Goal: Transaction & Acquisition: Purchase product/service

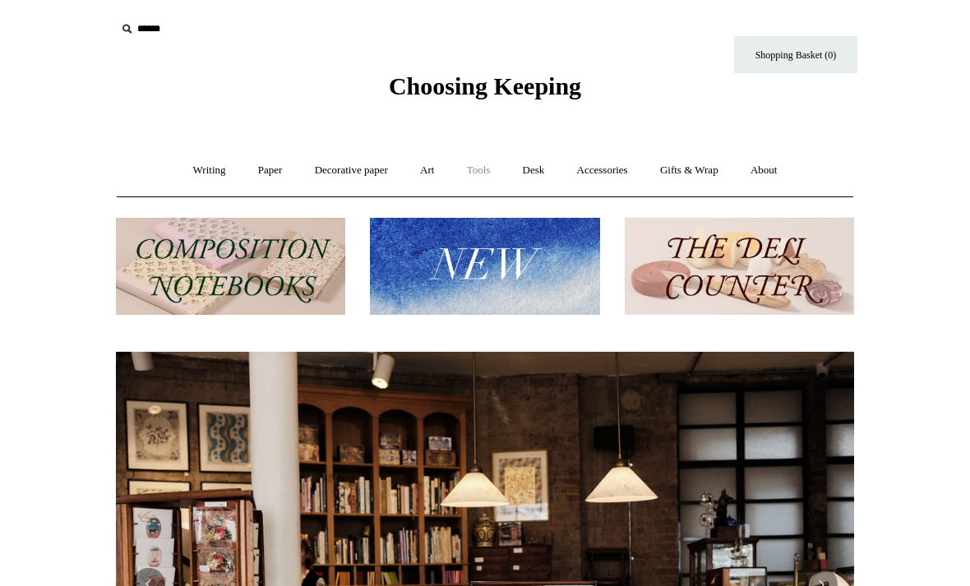
click at [493, 177] on link "Tools +" at bounding box center [478, 171] width 53 height 44
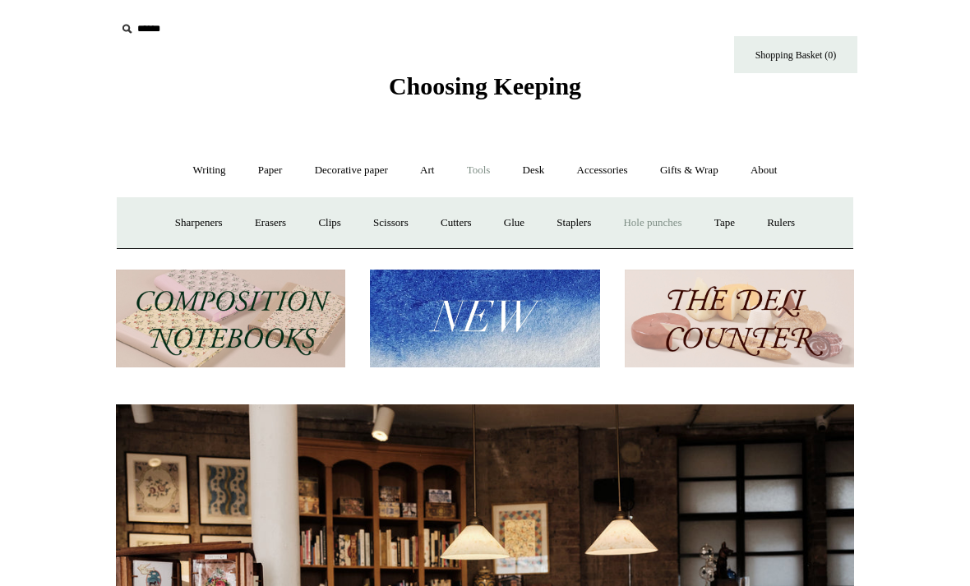
click at [664, 220] on link "Hole punches" at bounding box center [652, 223] width 88 height 44
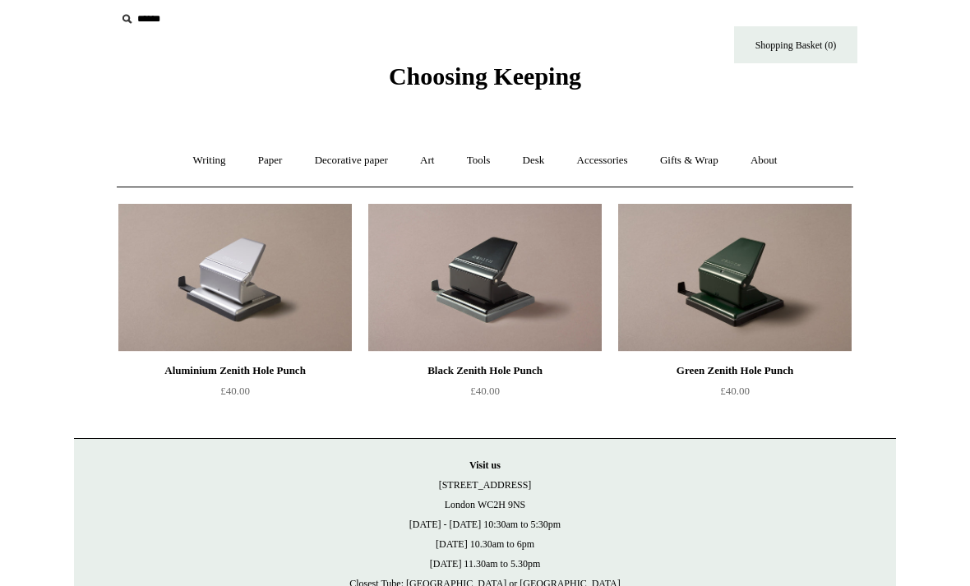
scroll to position [13, 0]
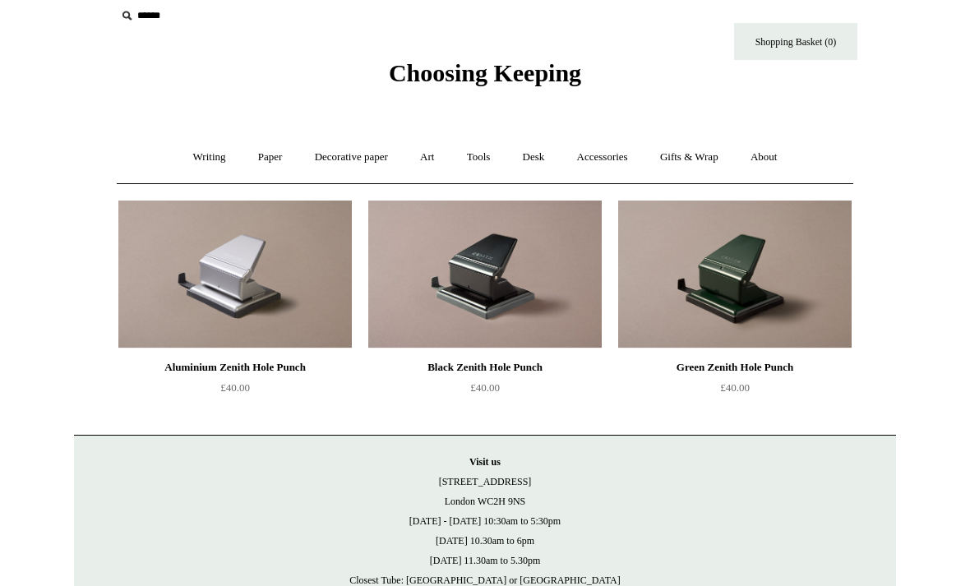
click at [793, 289] on img at bounding box center [734, 275] width 233 height 148
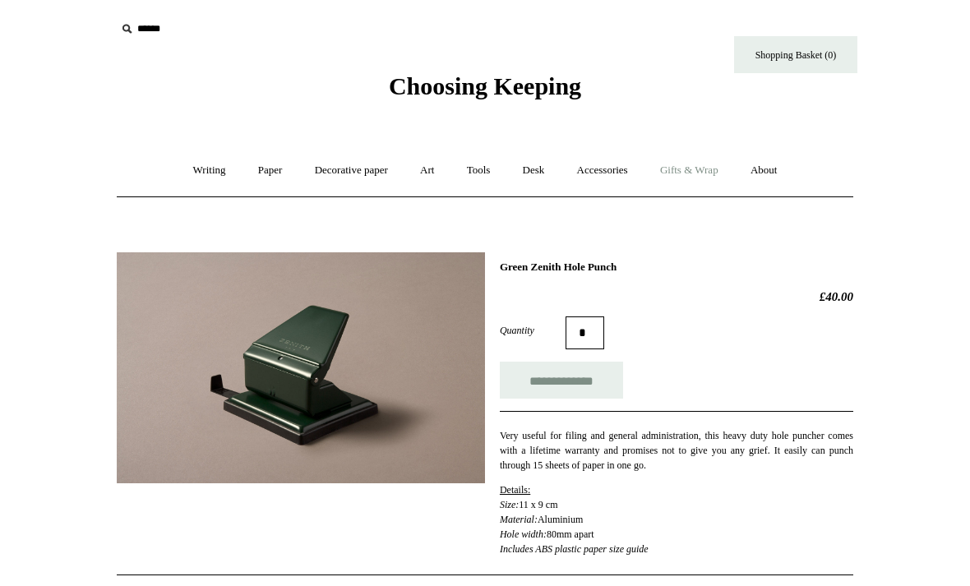
click at [709, 167] on link "Gifts & Wrap +" at bounding box center [689, 171] width 88 height 44
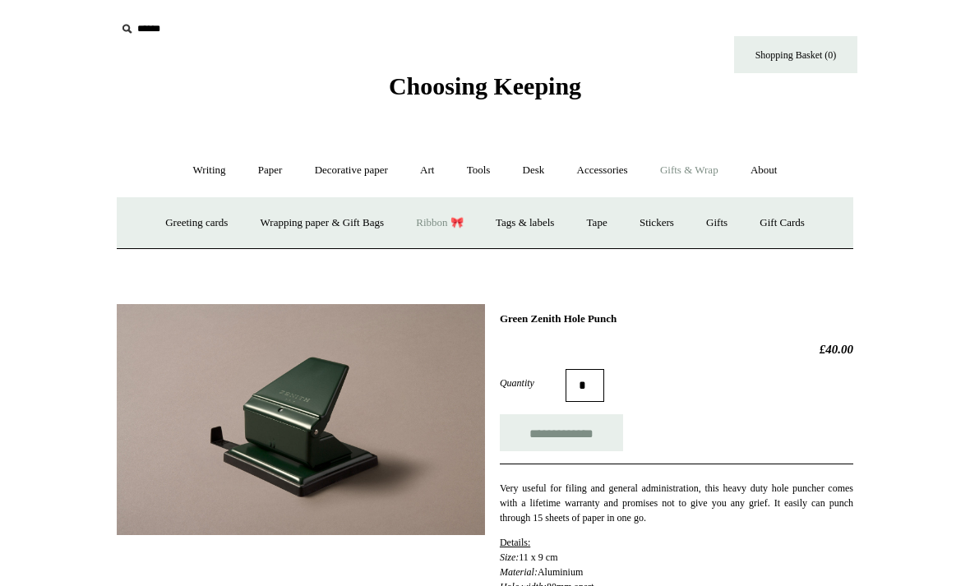
click at [450, 219] on link "Ribbon 🎀" at bounding box center [439, 223] width 77 height 44
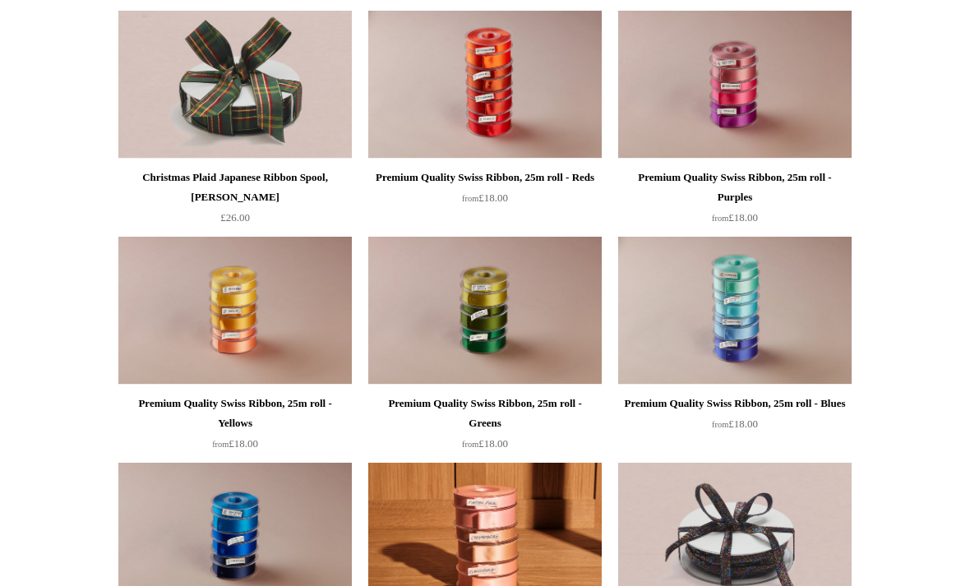
scroll to position [1333, 0]
click at [277, 302] on img at bounding box center [234, 311] width 233 height 148
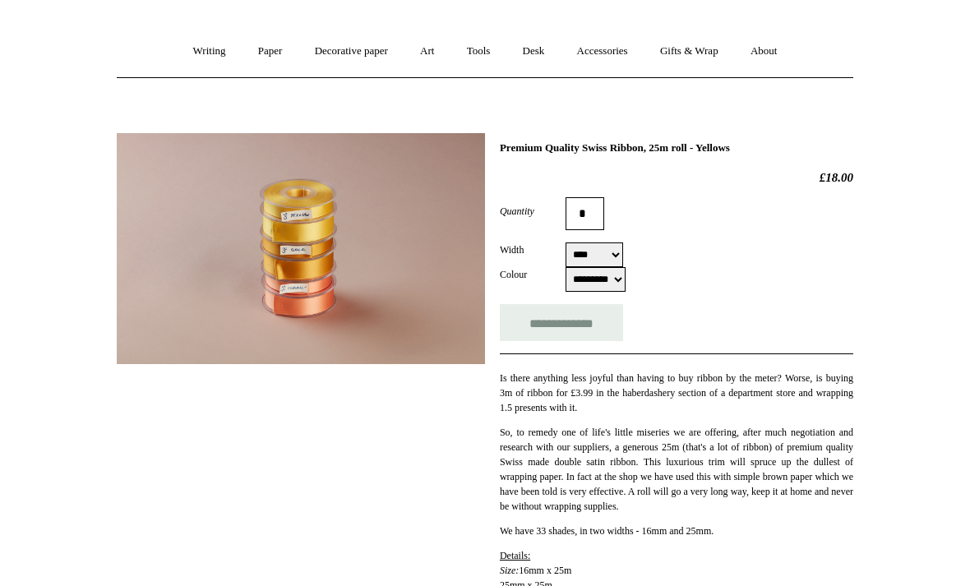
scroll to position [119, 0]
click at [611, 281] on select "********* ******* *********" at bounding box center [596, 279] width 60 height 25
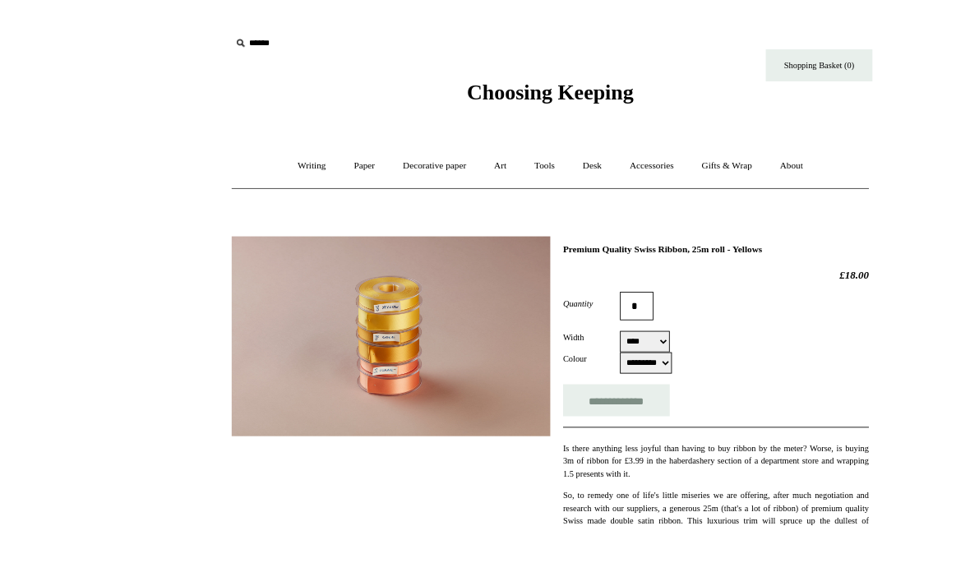
scroll to position [80, 0]
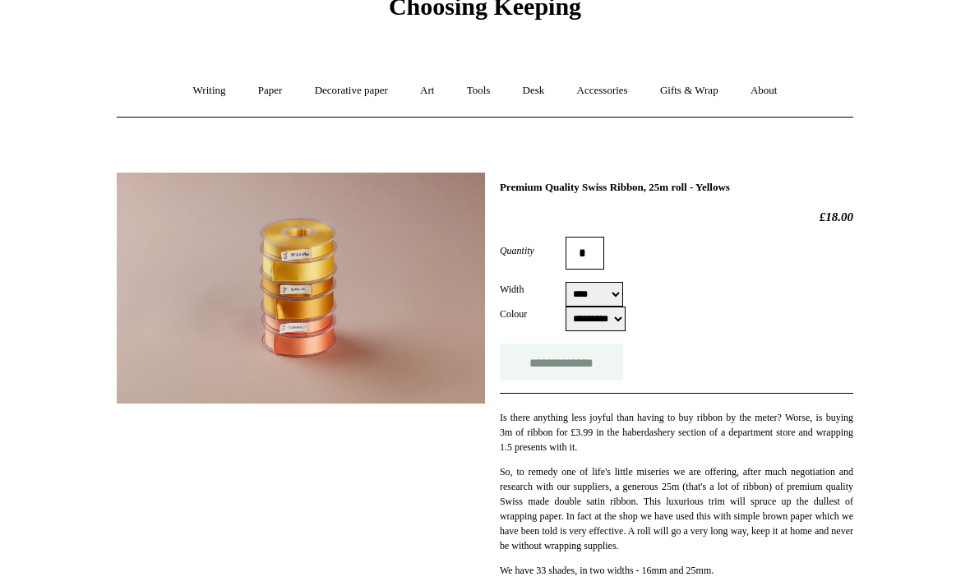
click at [580, 369] on input "**********" at bounding box center [561, 362] width 123 height 37
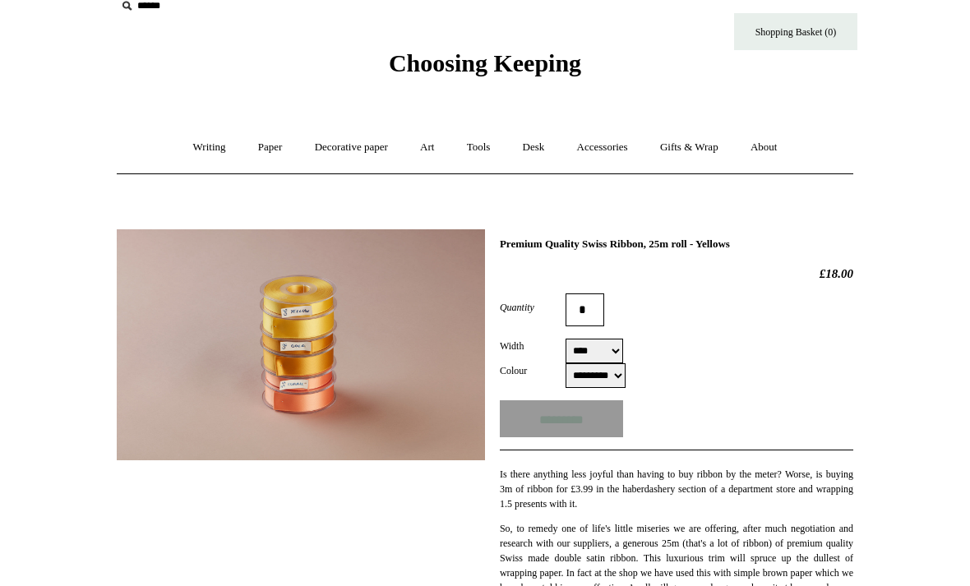
scroll to position [12, 0]
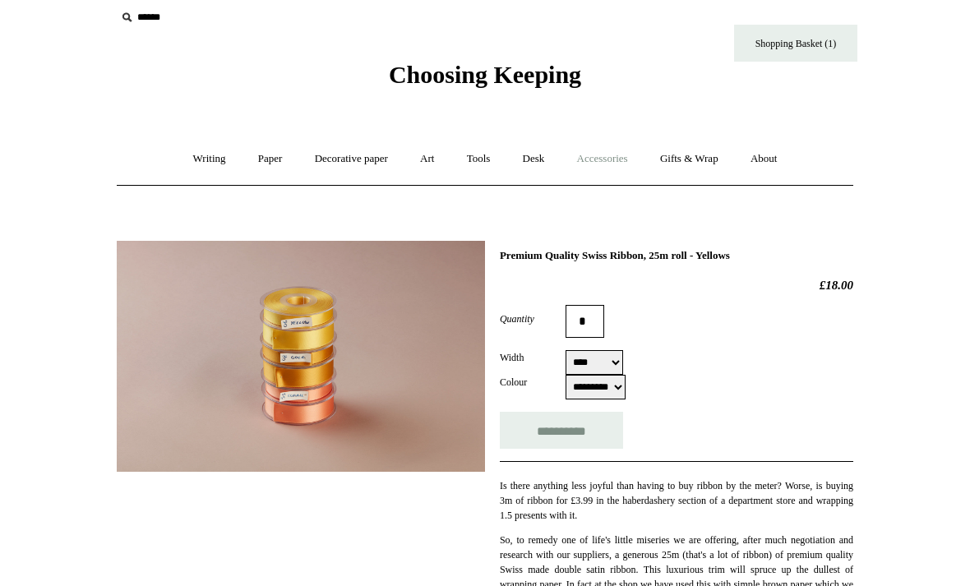
click at [621, 158] on link "Accessories +" at bounding box center [602, 159] width 81 height 44
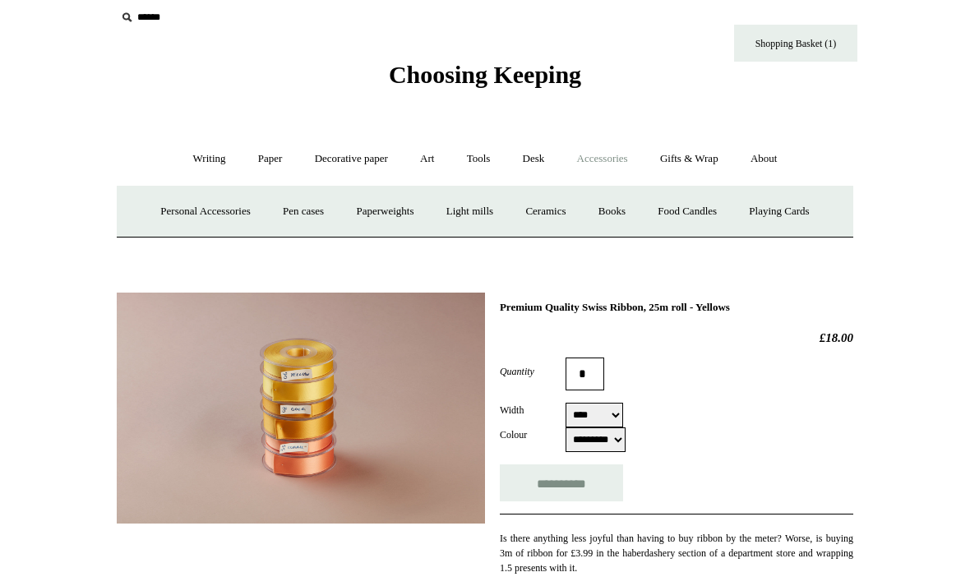
type input "**********"
click at [529, 155] on link "Desk +" at bounding box center [534, 159] width 52 height 44
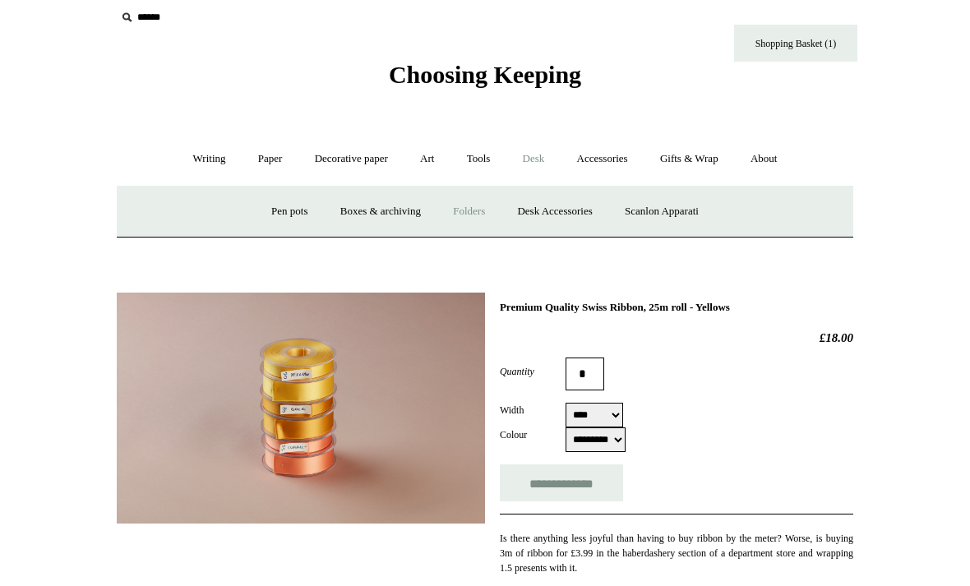
click at [469, 205] on link "Folders" at bounding box center [469, 212] width 62 height 44
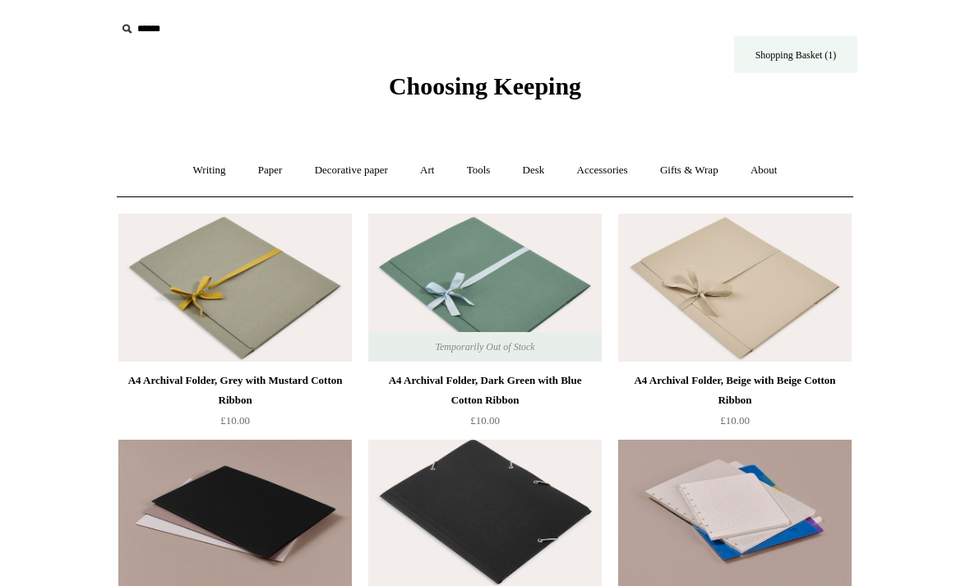
click at [837, 53] on link "Shopping Basket (1)" at bounding box center [795, 54] width 123 height 37
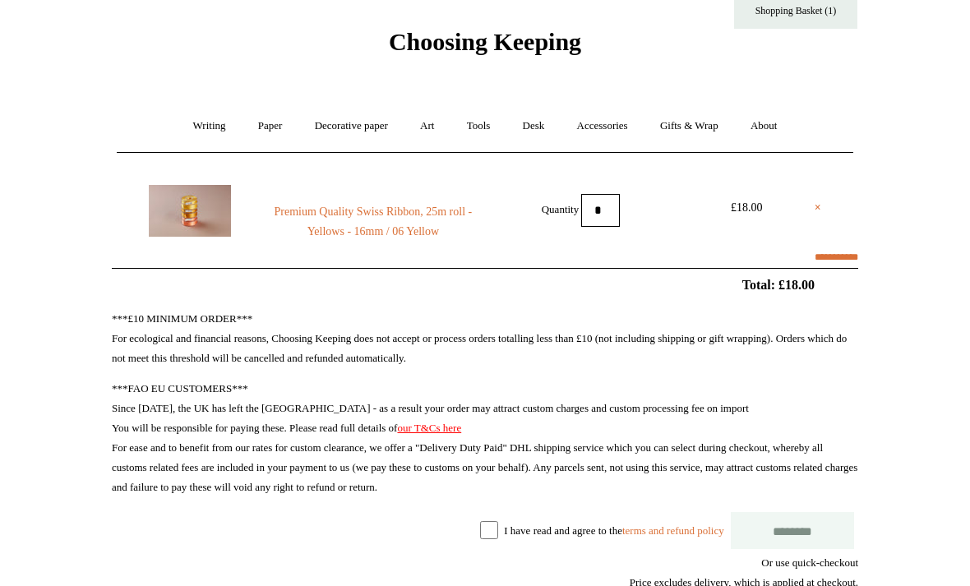
scroll to position [44, 0]
select select "**********"
type input "*****"
select select "**********"
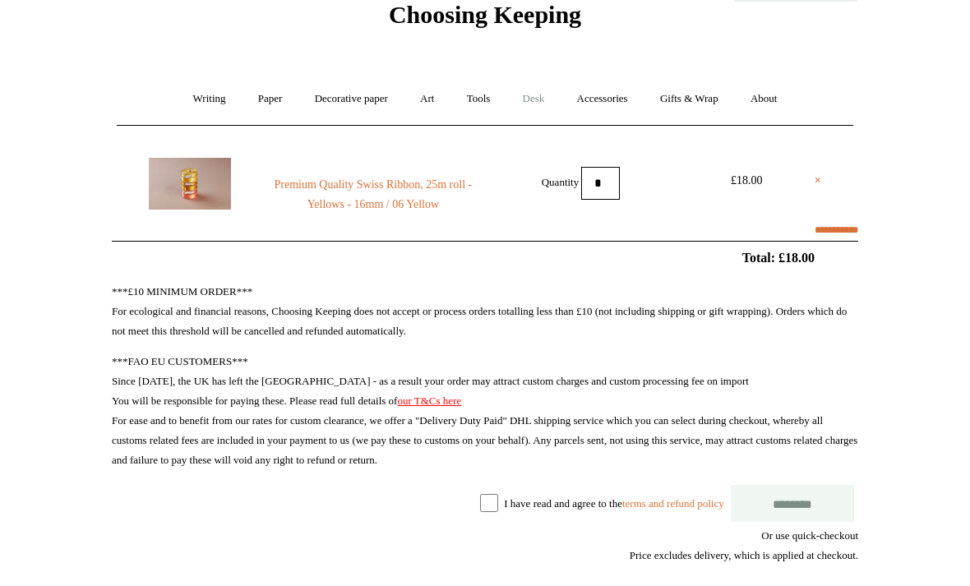
click at [552, 106] on link "Desk +" at bounding box center [534, 99] width 52 height 44
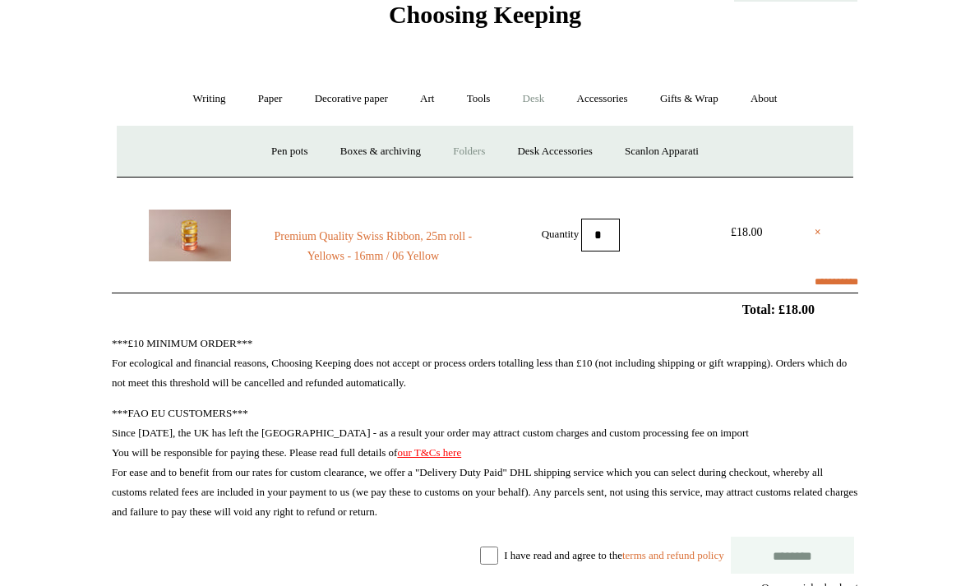
click at [475, 151] on link "Folders" at bounding box center [469, 152] width 62 height 44
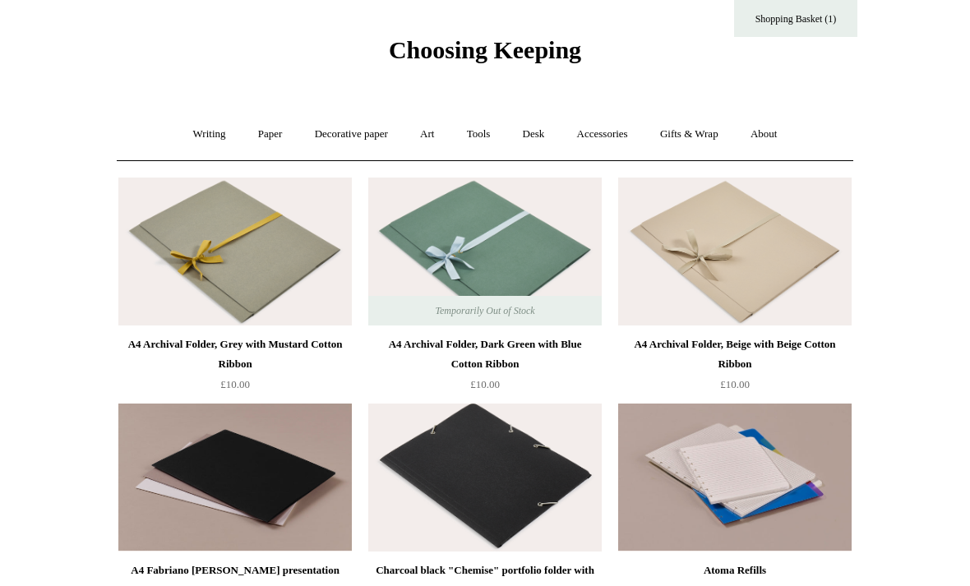
scroll to position [39, 0]
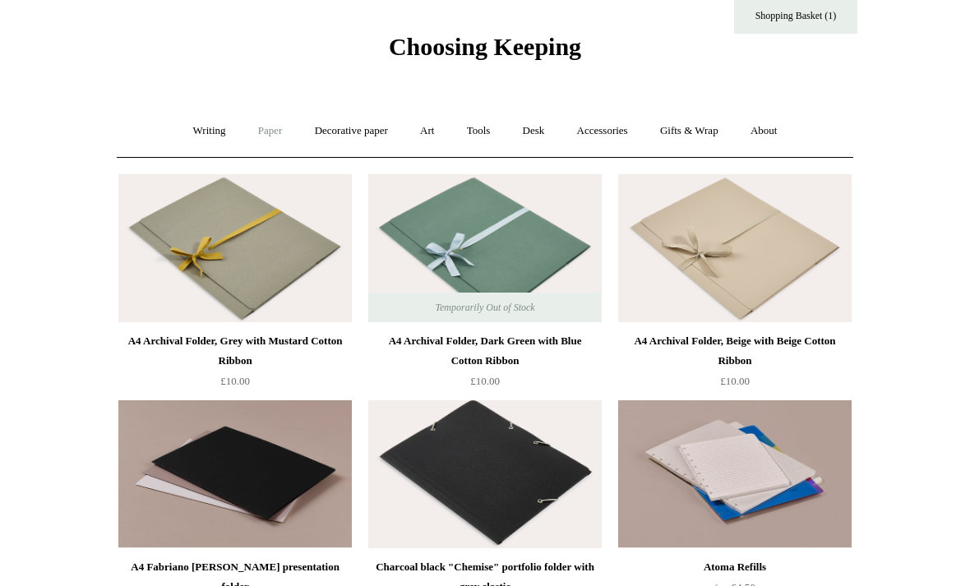
click at [253, 132] on link "Paper +" at bounding box center [270, 131] width 54 height 44
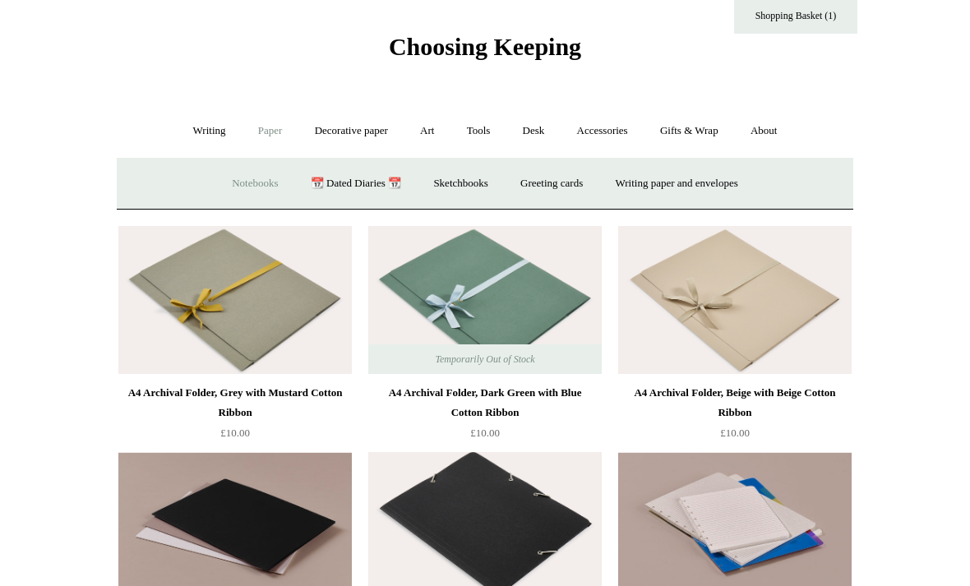
click at [244, 180] on link "Notebooks +" at bounding box center [255, 184] width 76 height 44
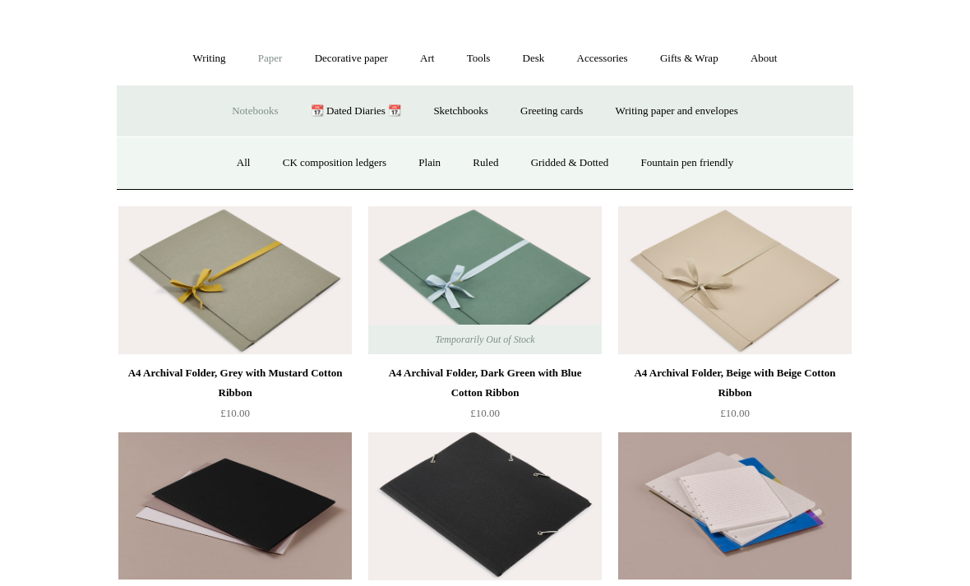
scroll to position [99, 0]
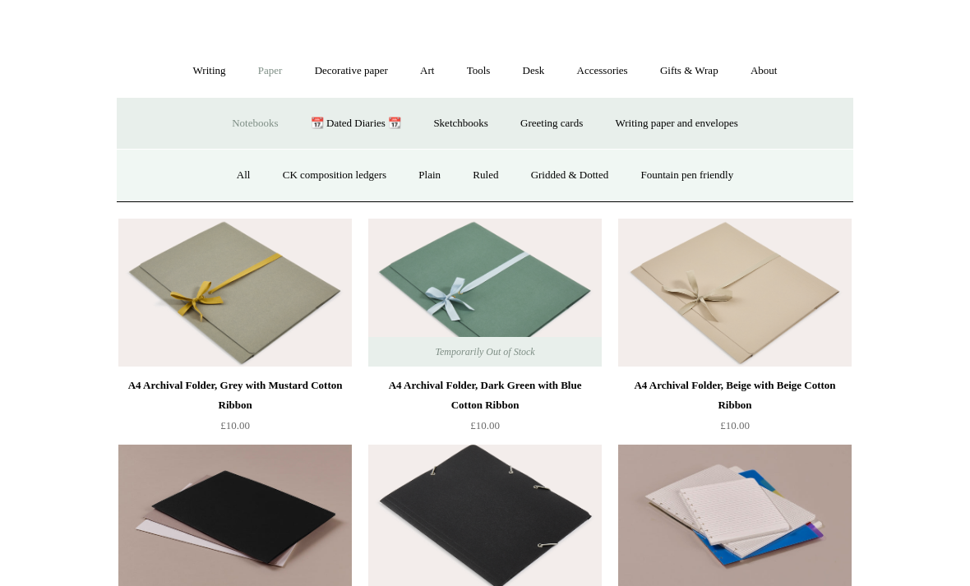
click at [237, 117] on link "Notebooks -" at bounding box center [255, 124] width 76 height 44
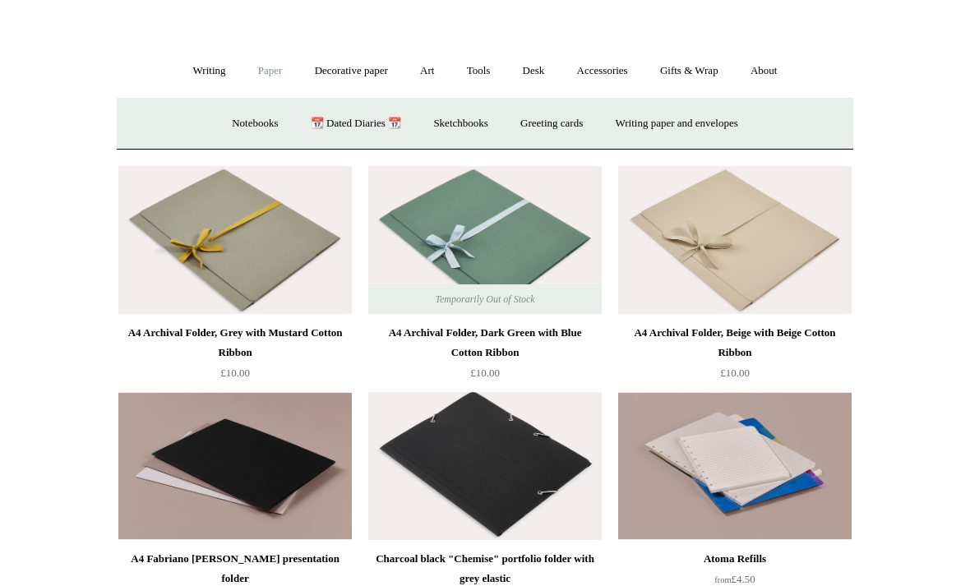
click at [266, 71] on link "Paper -" at bounding box center [270, 71] width 54 height 44
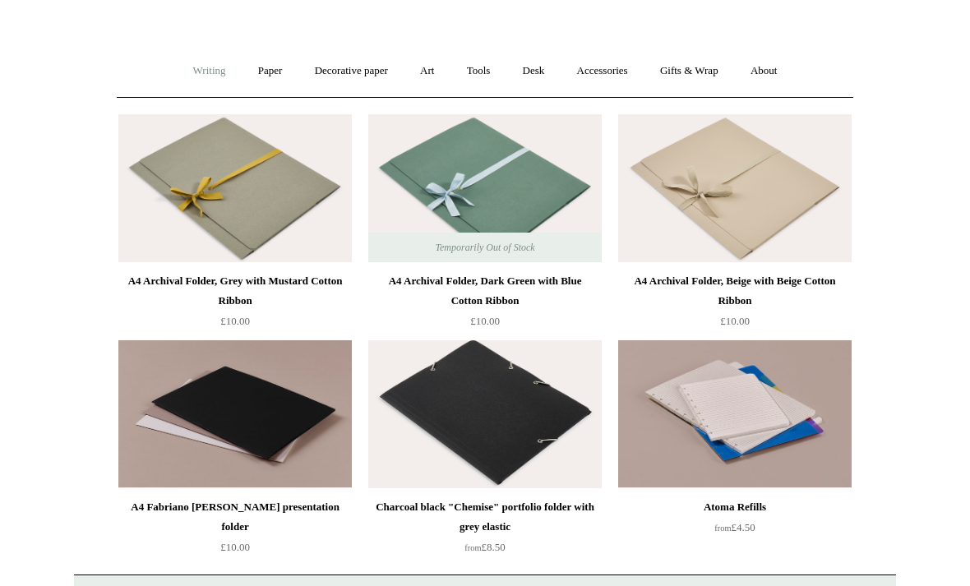
click at [213, 71] on link "Writing +" at bounding box center [209, 71] width 62 height 44
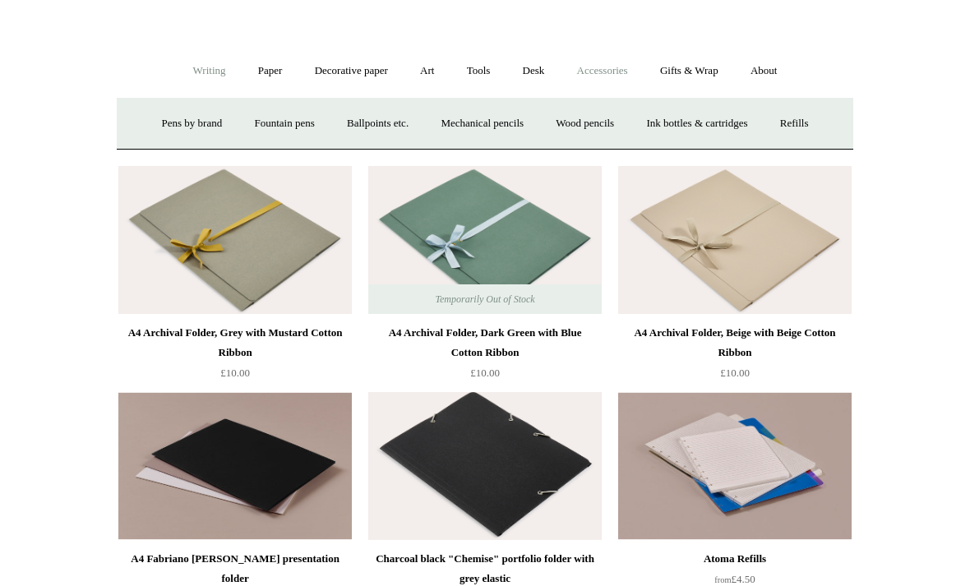
click at [598, 74] on link "Accessories +" at bounding box center [602, 71] width 81 height 44
click at [190, 126] on link "Personal Accessories +" at bounding box center [204, 124] width 119 height 44
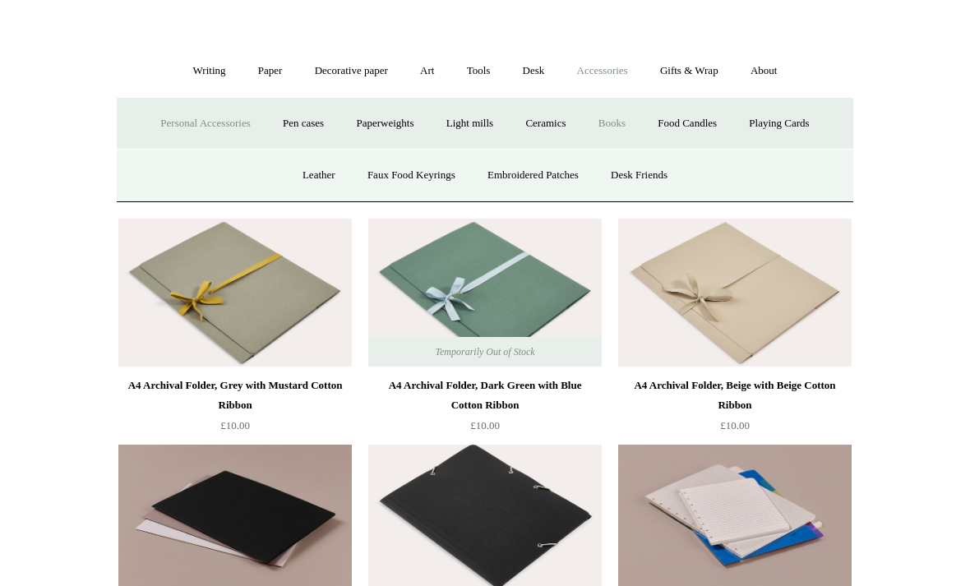
click at [640, 141] on link "Books" at bounding box center [612, 124] width 57 height 44
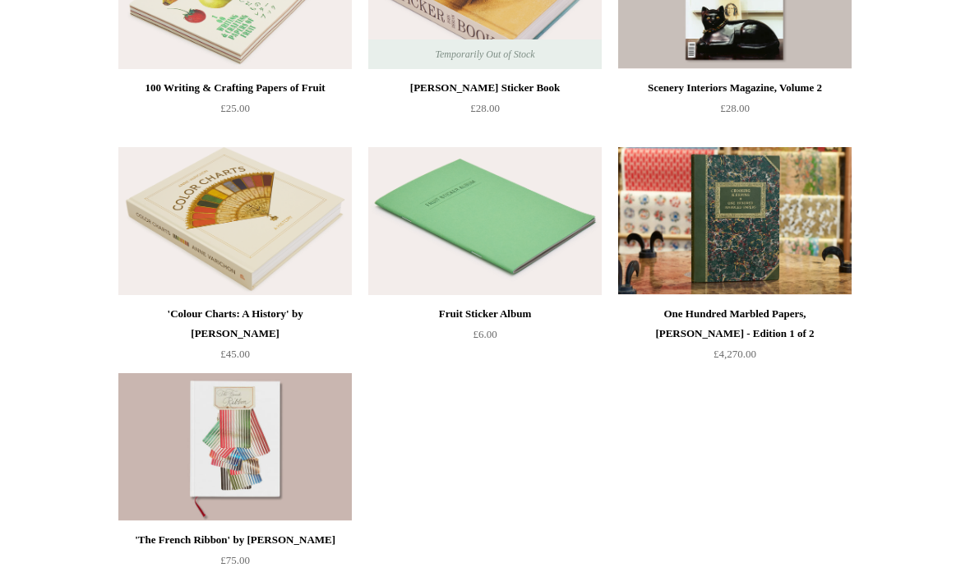
scroll to position [301, 0]
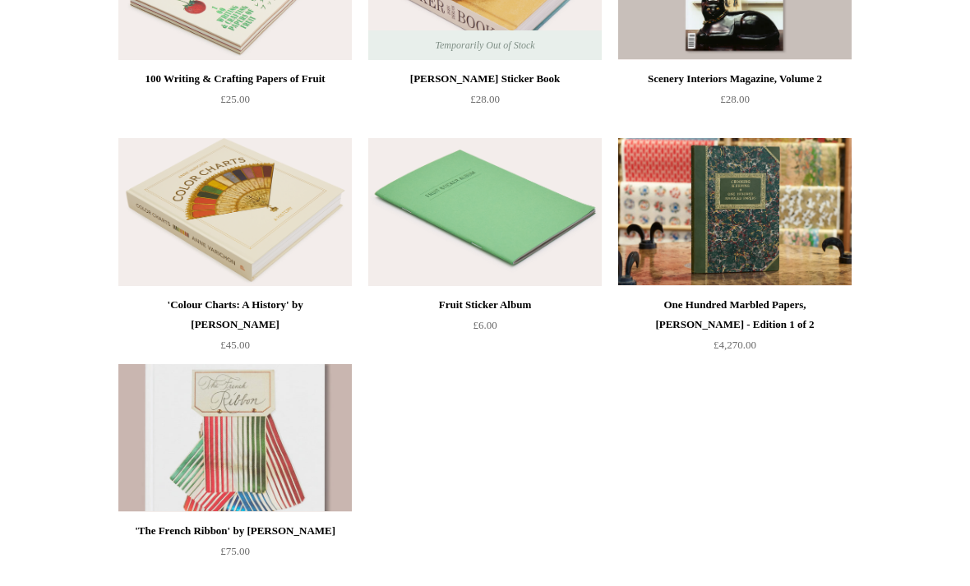
click at [275, 418] on img at bounding box center [234, 439] width 233 height 148
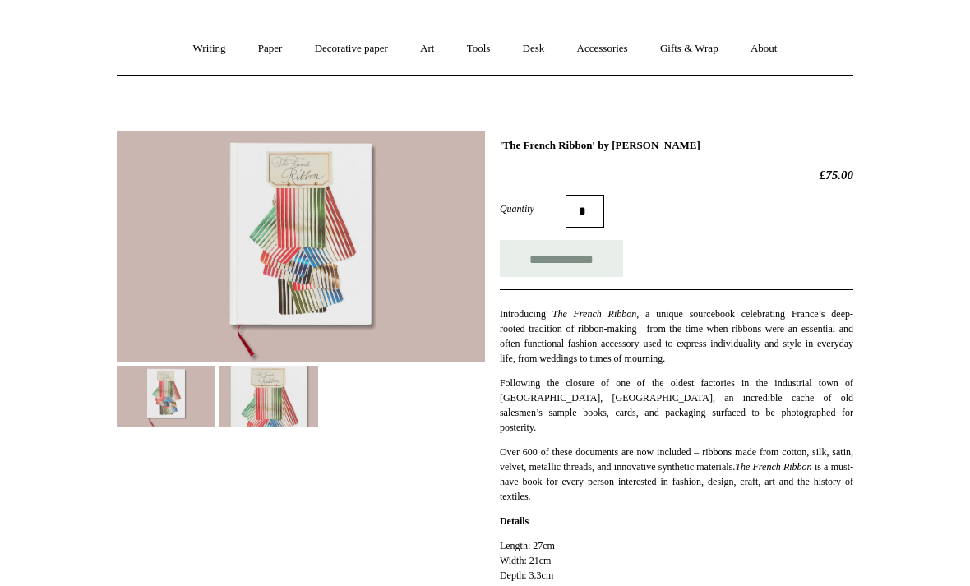
scroll to position [123, 0]
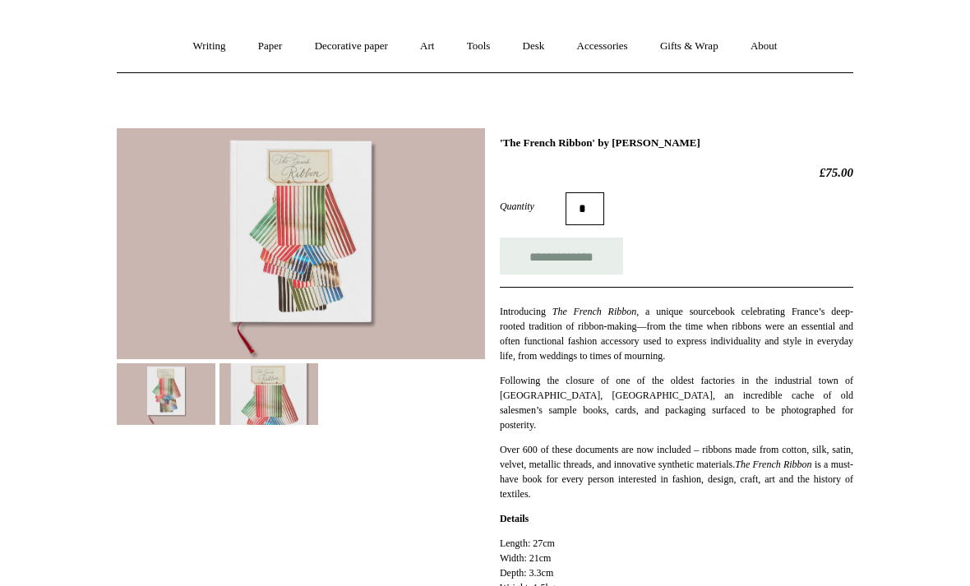
click at [303, 424] on img at bounding box center [268, 395] width 99 height 62
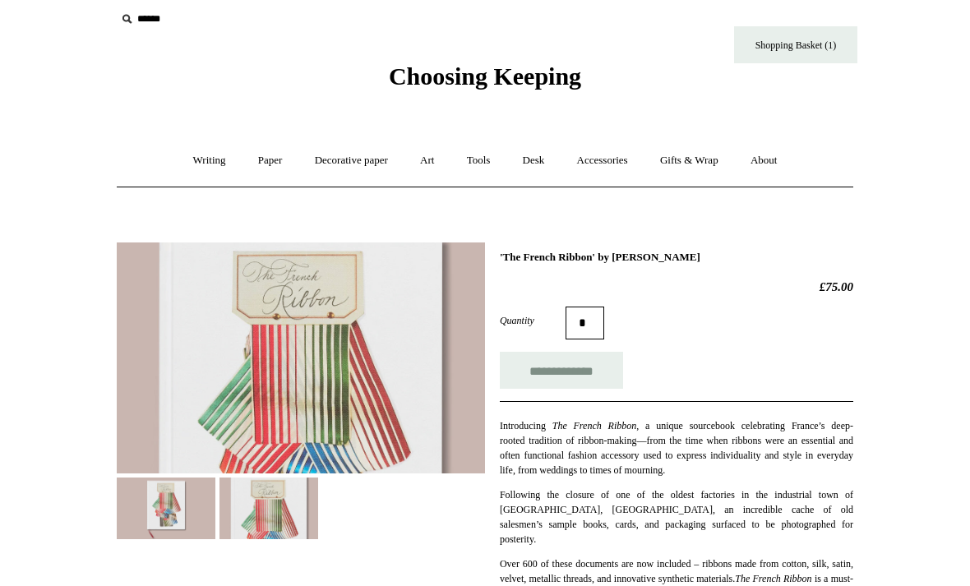
scroll to position [0, 0]
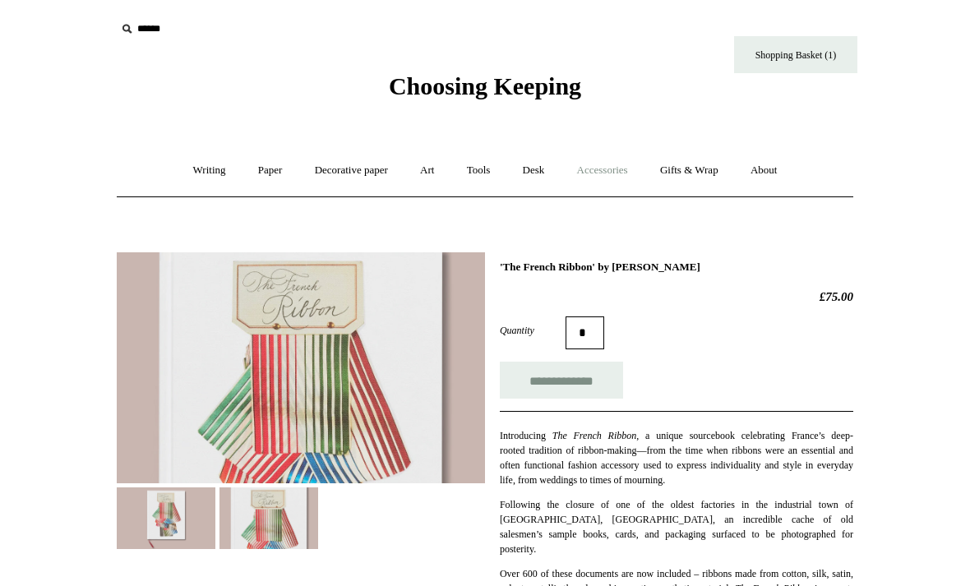
click at [619, 170] on link "Accessories +" at bounding box center [602, 171] width 81 height 44
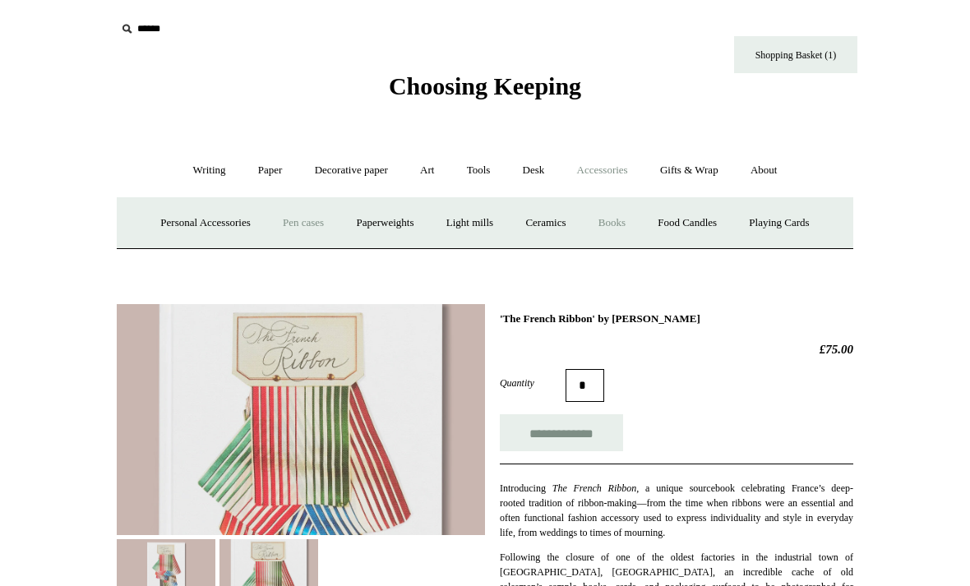
click at [290, 214] on link "Pen cases" at bounding box center [303, 223] width 71 height 44
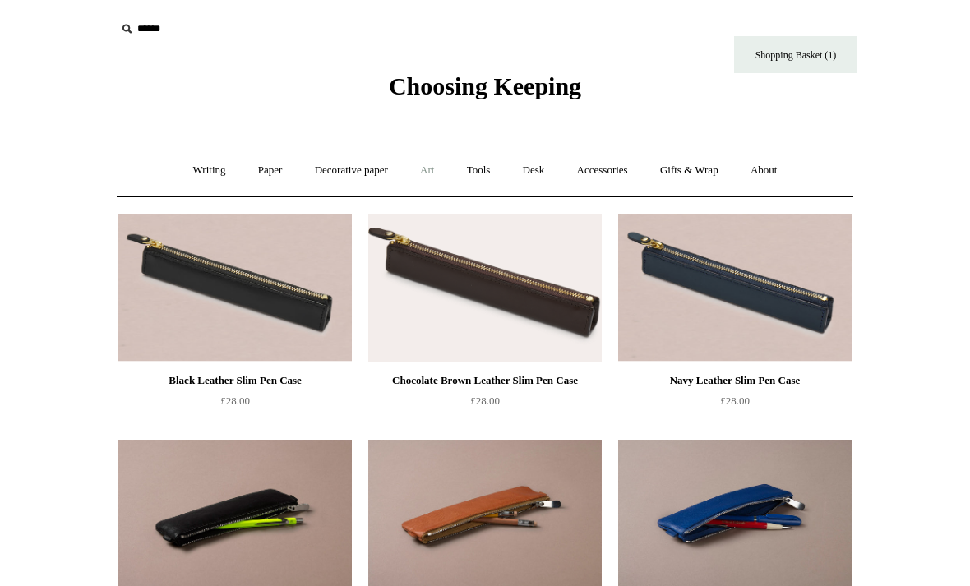
click at [432, 168] on link "Art +" at bounding box center [427, 171] width 44 height 44
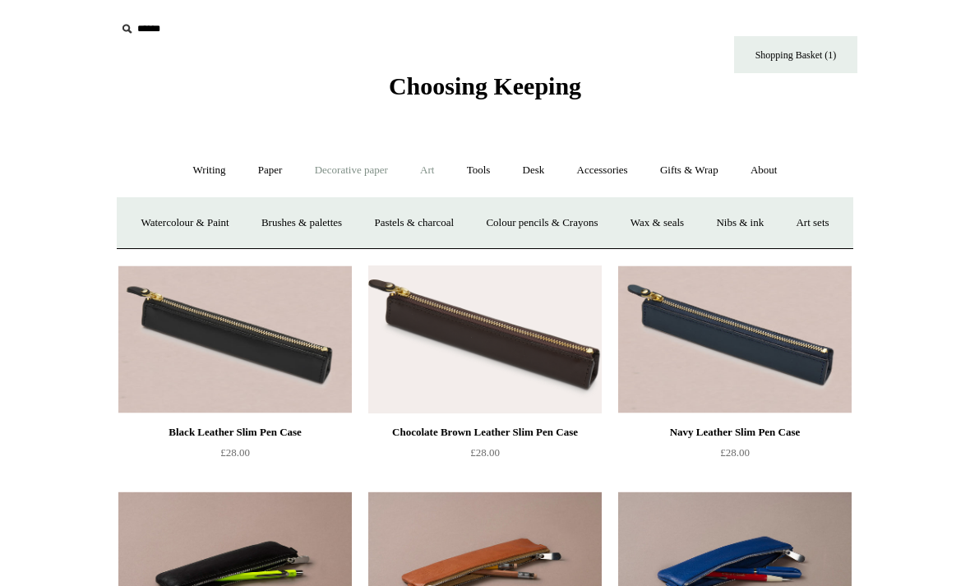
click at [360, 166] on link "Decorative paper +" at bounding box center [351, 171] width 103 height 44
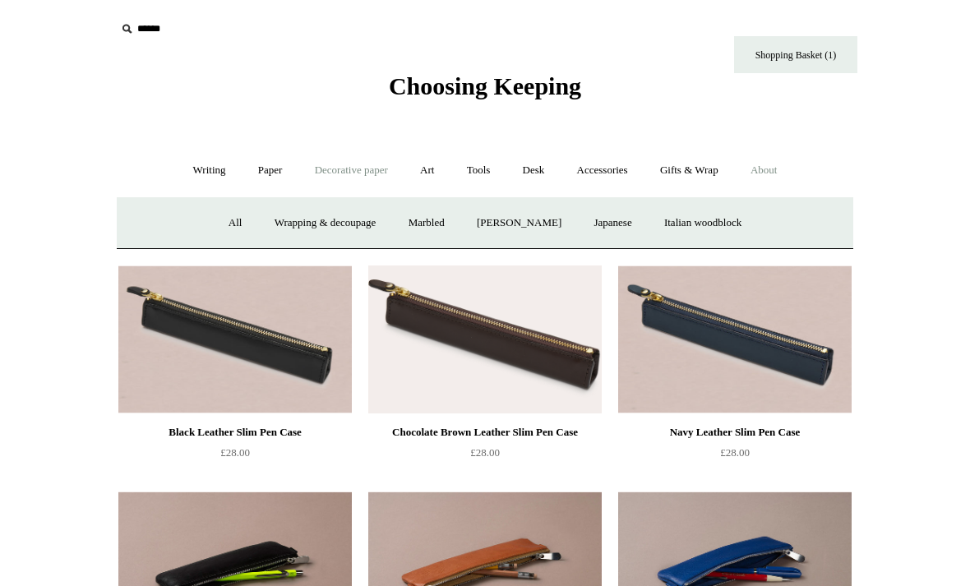
click at [767, 166] on link "About +" at bounding box center [764, 171] width 57 height 44
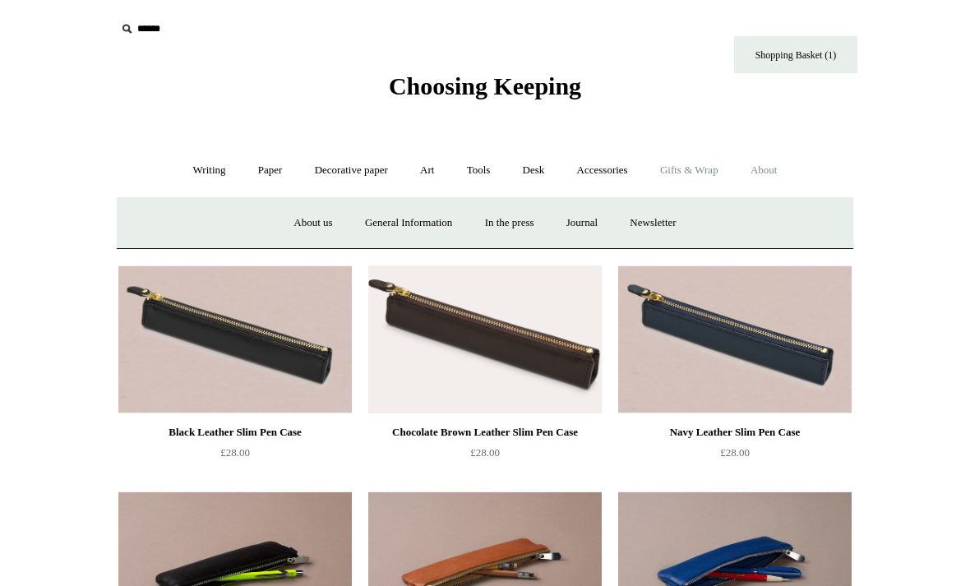
click at [715, 173] on link "Gifts & Wrap +" at bounding box center [689, 171] width 88 height 44
click at [720, 229] on link "Gifts +" at bounding box center [716, 223] width 51 height 44
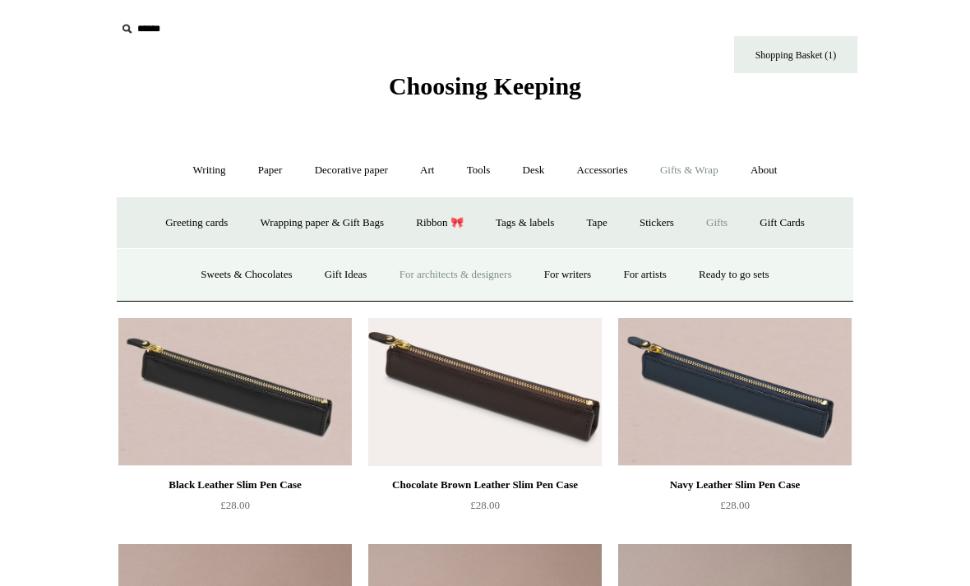
click at [507, 272] on link "For architects & designers" at bounding box center [456, 275] width 142 height 44
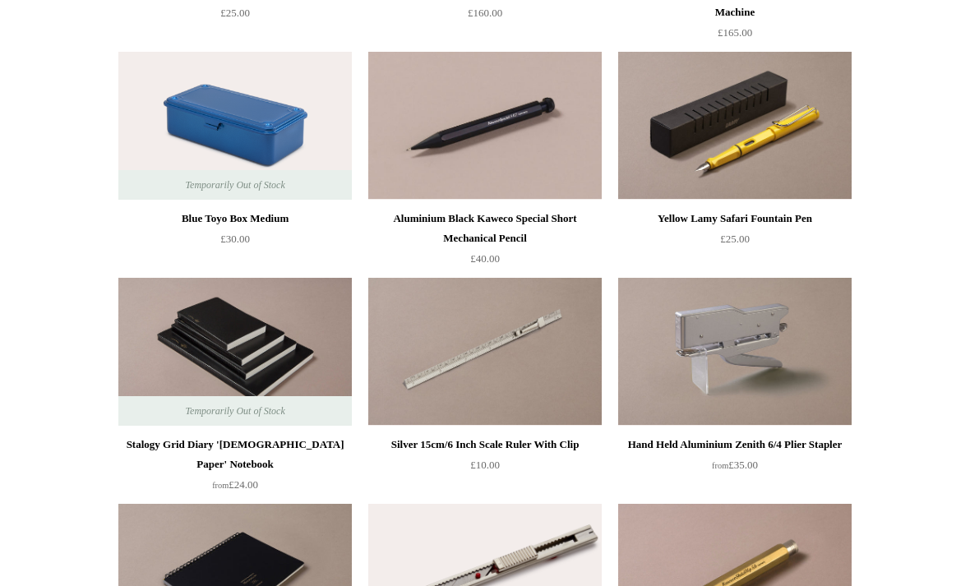
scroll to position [840, 0]
click at [290, 179] on span "Temporarily Out of Stock" at bounding box center [235, 185] width 132 height 30
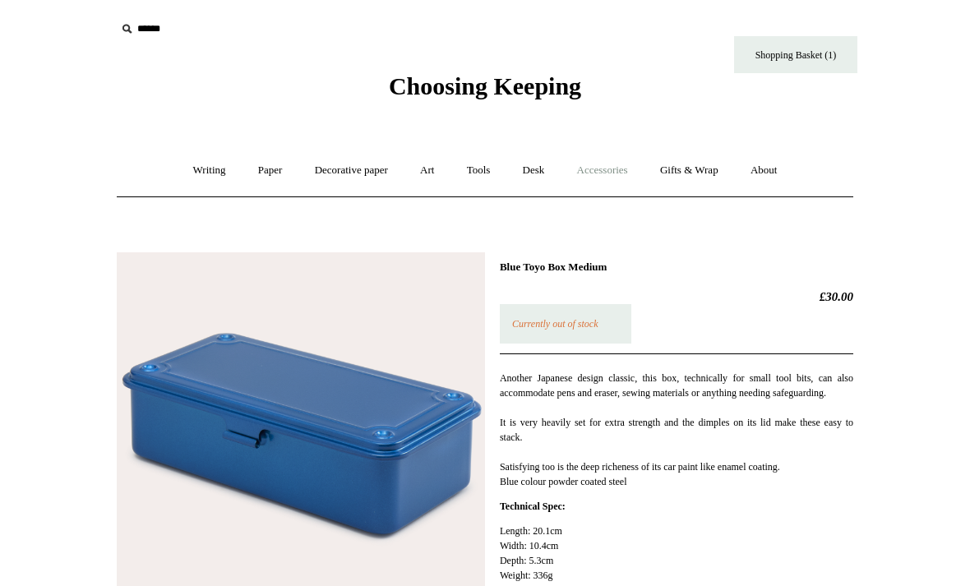
click at [617, 169] on link "Accessories +" at bounding box center [602, 171] width 81 height 44
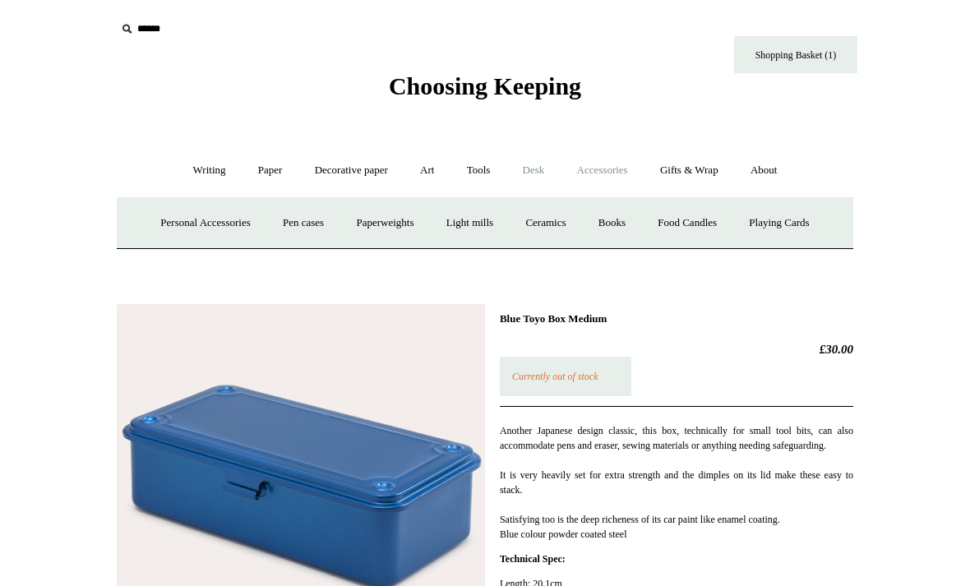
click at [529, 173] on link "Desk +" at bounding box center [534, 171] width 52 height 44
click at [435, 169] on link "Art +" at bounding box center [427, 171] width 44 height 44
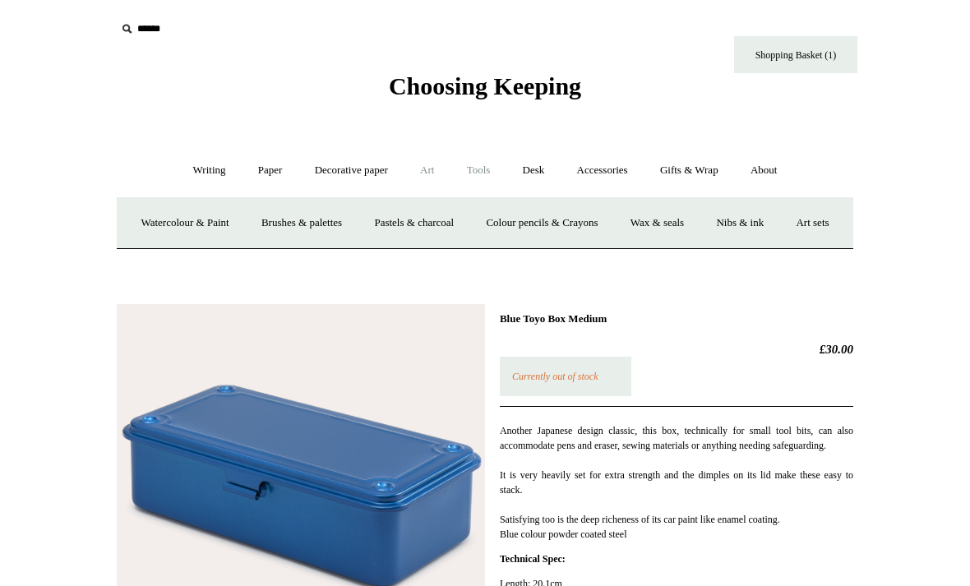
click at [506, 164] on link "Tools +" at bounding box center [478, 171] width 53 height 44
click at [273, 168] on link "Paper +" at bounding box center [270, 171] width 54 height 44
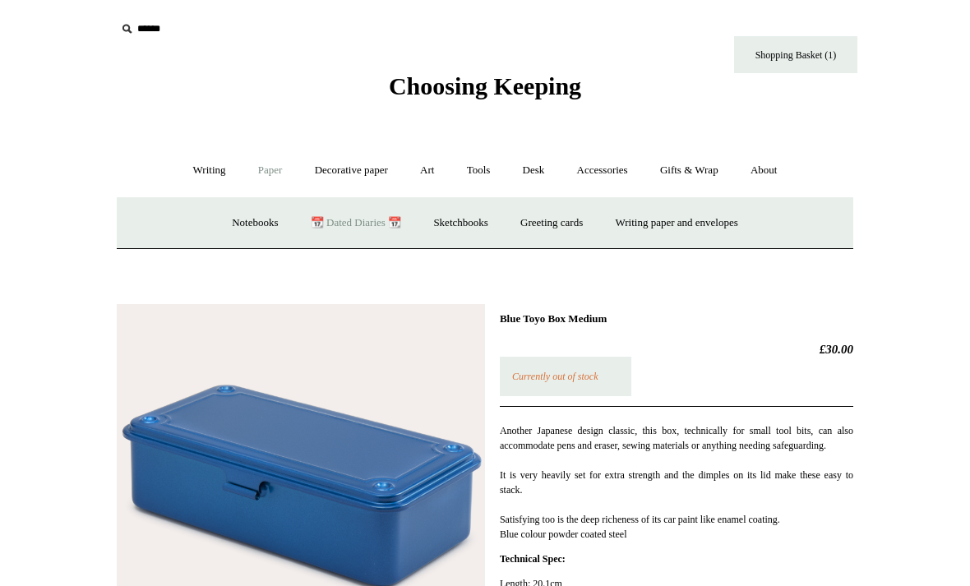
click at [345, 211] on link "📆 Dated Diaries 📆" at bounding box center [356, 223] width 120 height 44
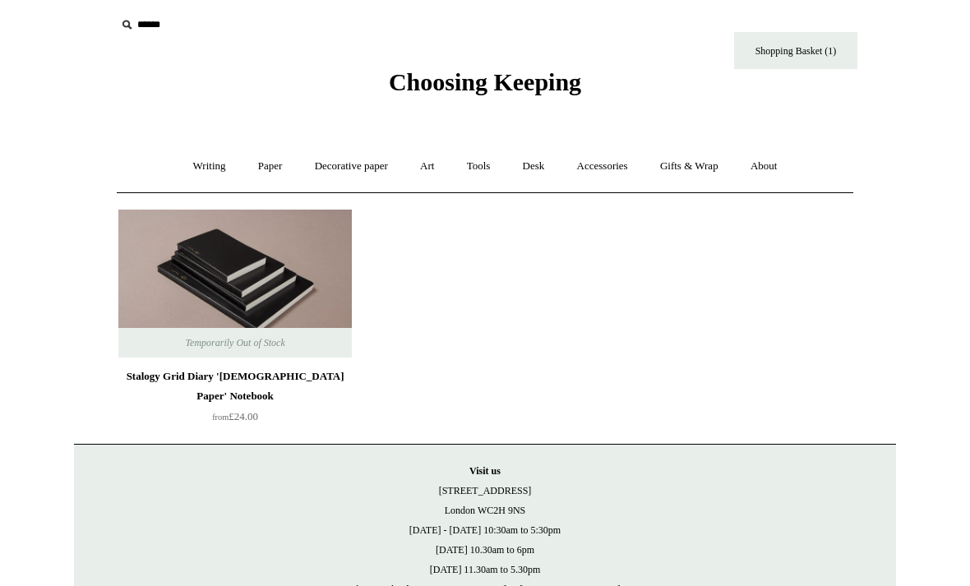
scroll to position [64, 0]
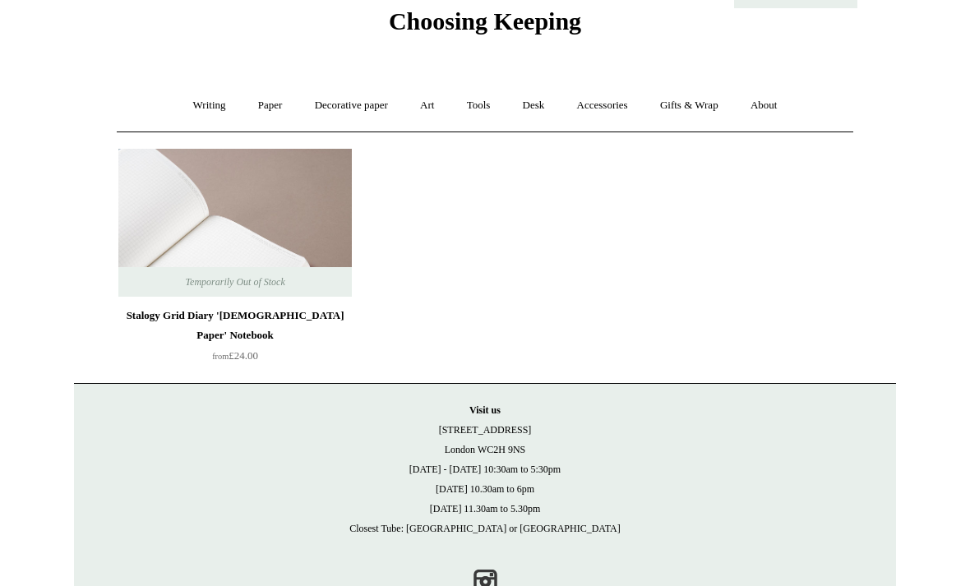
click at [335, 233] on img at bounding box center [234, 224] width 233 height 148
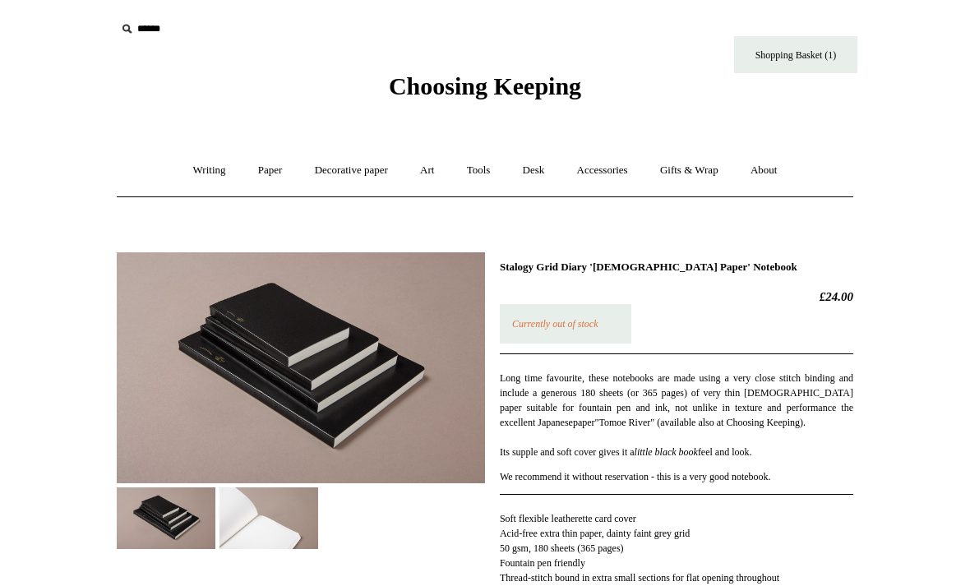
click at [300, 508] on img at bounding box center [268, 518] width 99 height 62
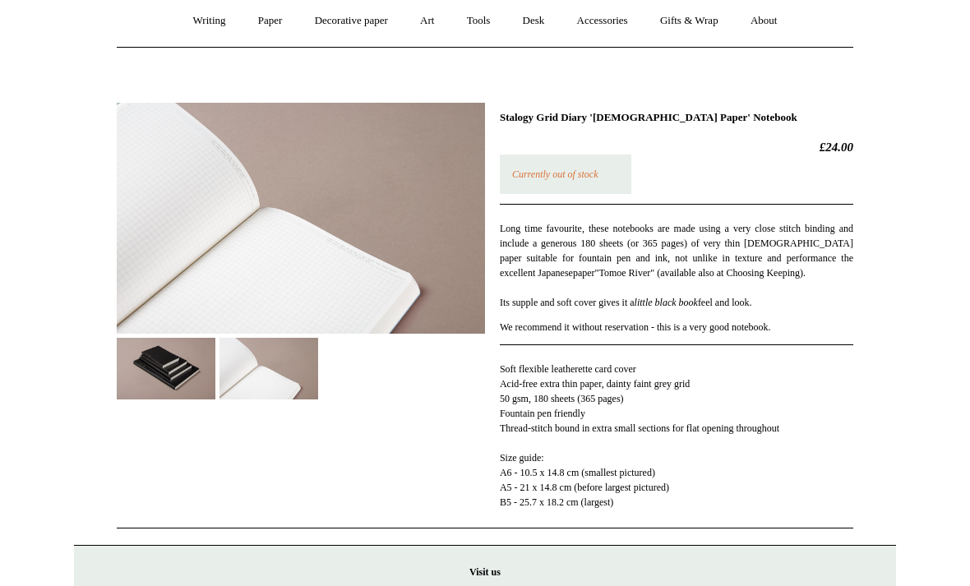
scroll to position [205, 0]
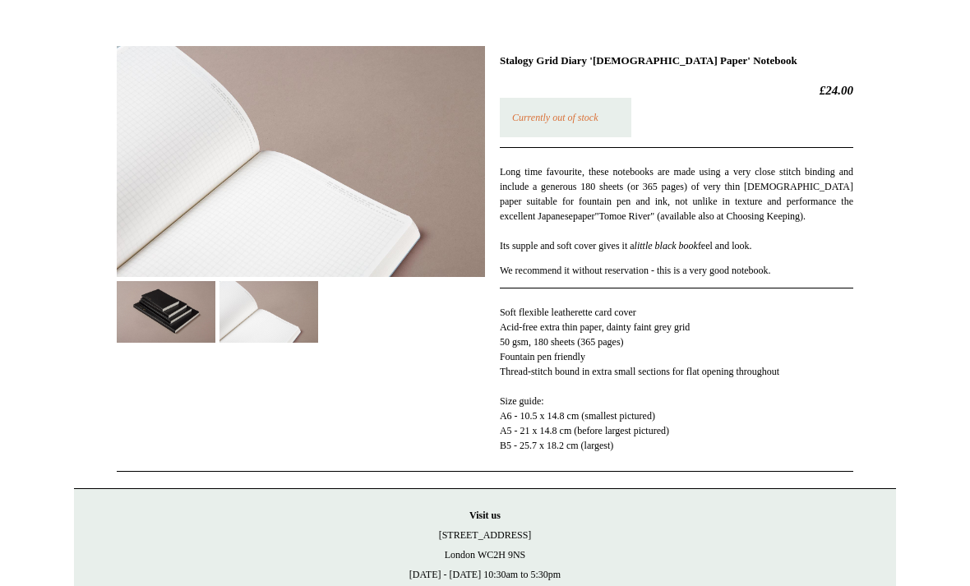
click at [599, 104] on p "Currently out of stock" at bounding box center [566, 118] width 132 height 39
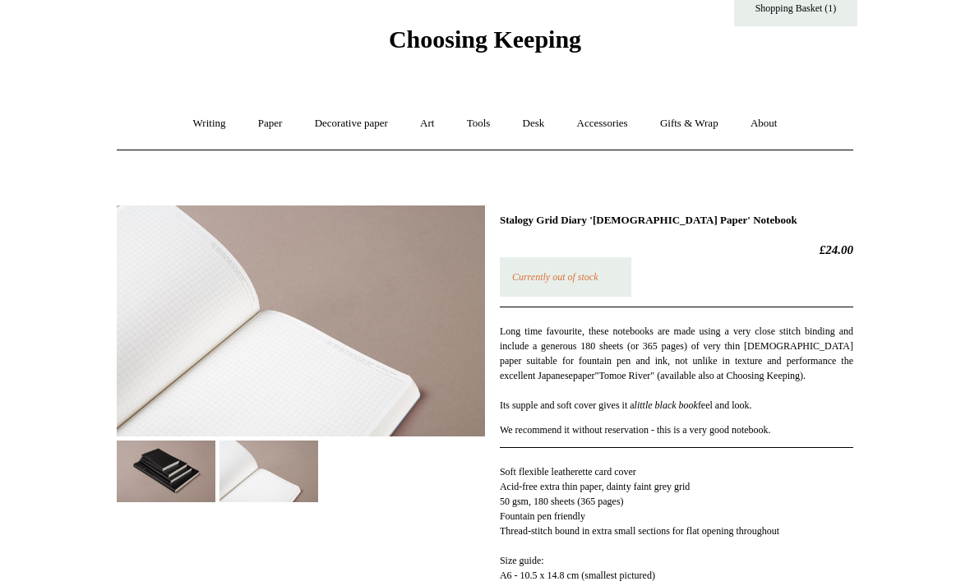
scroll to position [48, 0]
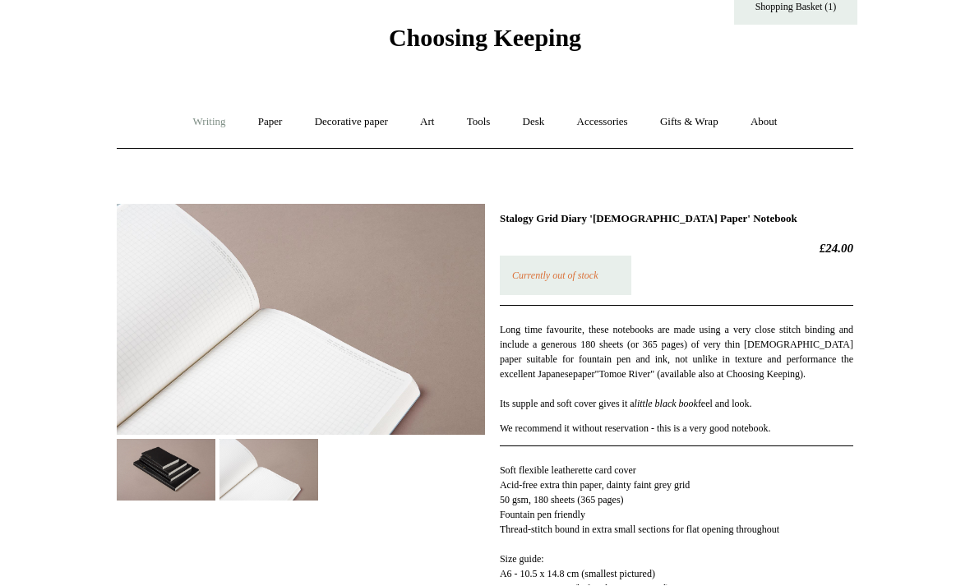
click at [207, 119] on link "Writing +" at bounding box center [209, 123] width 62 height 44
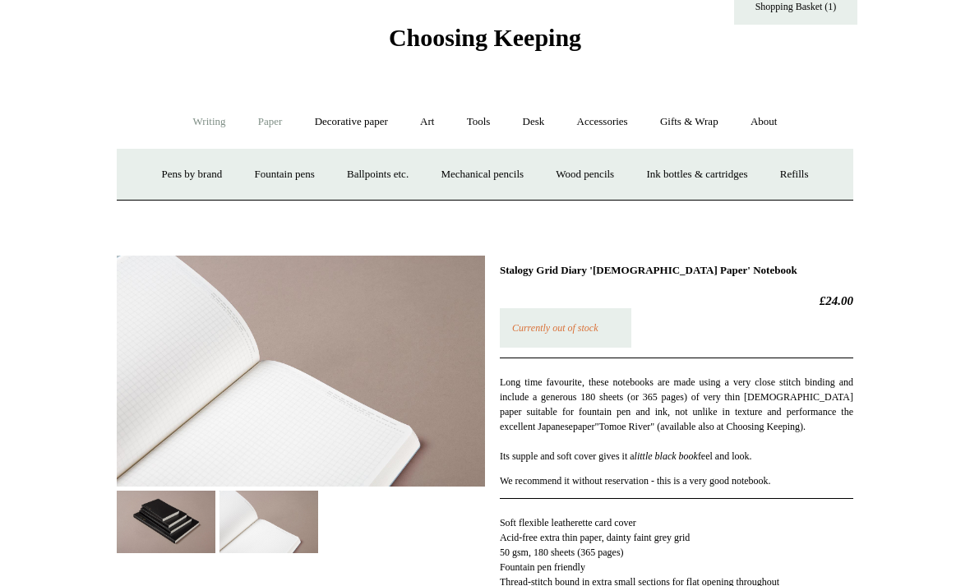
click at [269, 115] on link "Paper +" at bounding box center [270, 122] width 54 height 44
click at [316, 120] on link "Decorative paper +" at bounding box center [351, 122] width 103 height 44
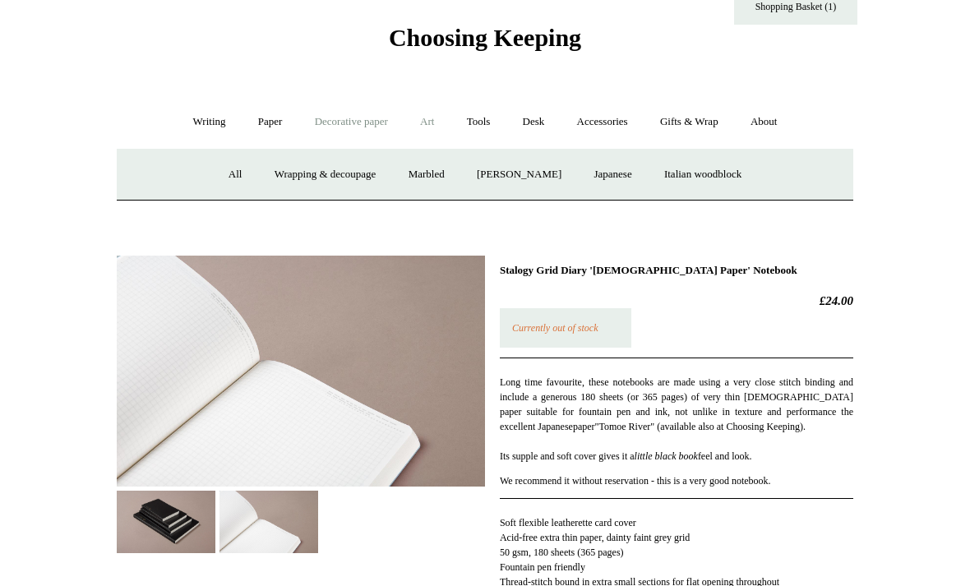
click at [423, 127] on link "Art +" at bounding box center [427, 122] width 44 height 44
click at [476, 118] on link "Tools +" at bounding box center [478, 122] width 53 height 44
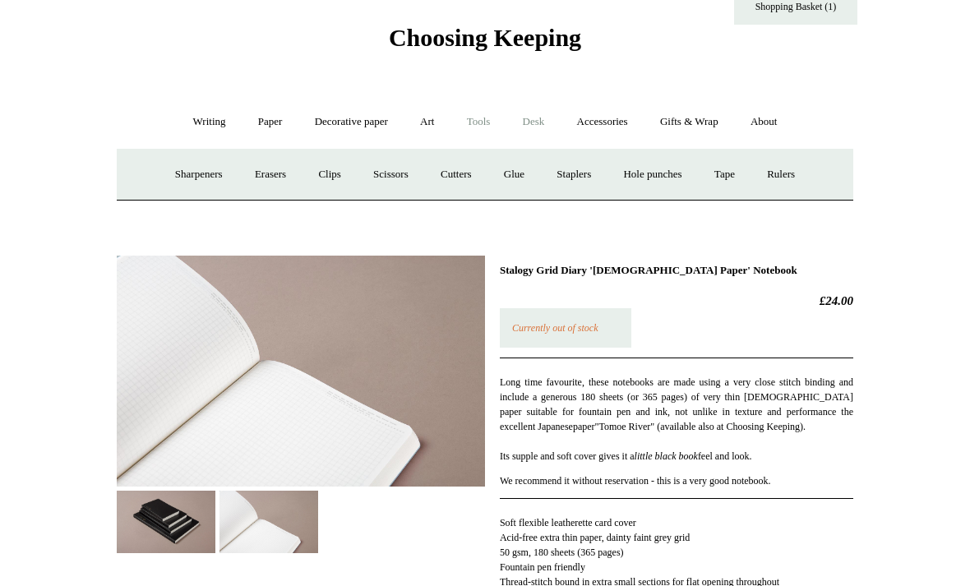
click at [542, 125] on link "Desk +" at bounding box center [534, 122] width 52 height 44
click at [291, 179] on link "Pen pots" at bounding box center [289, 175] width 66 height 44
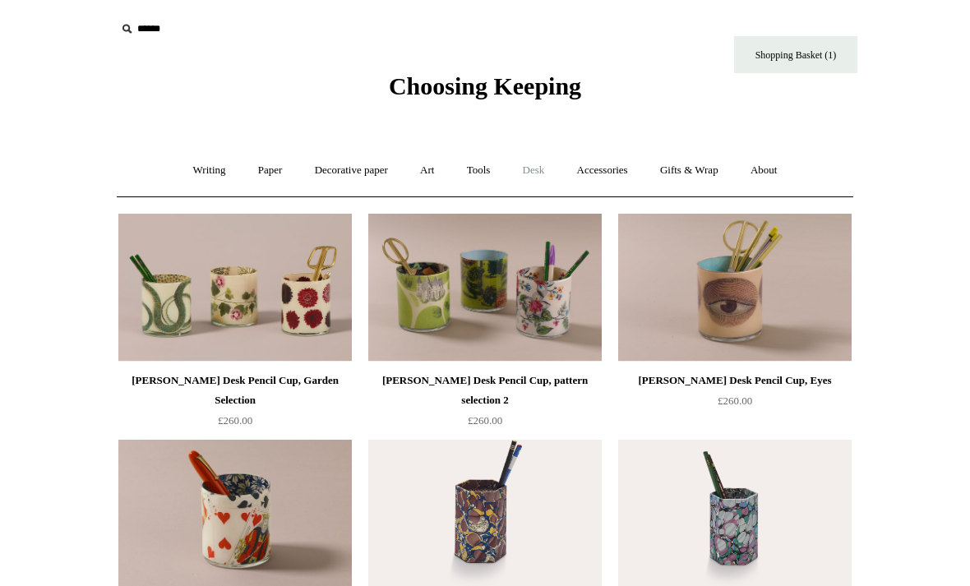
click at [540, 168] on link "Desk +" at bounding box center [534, 171] width 52 height 44
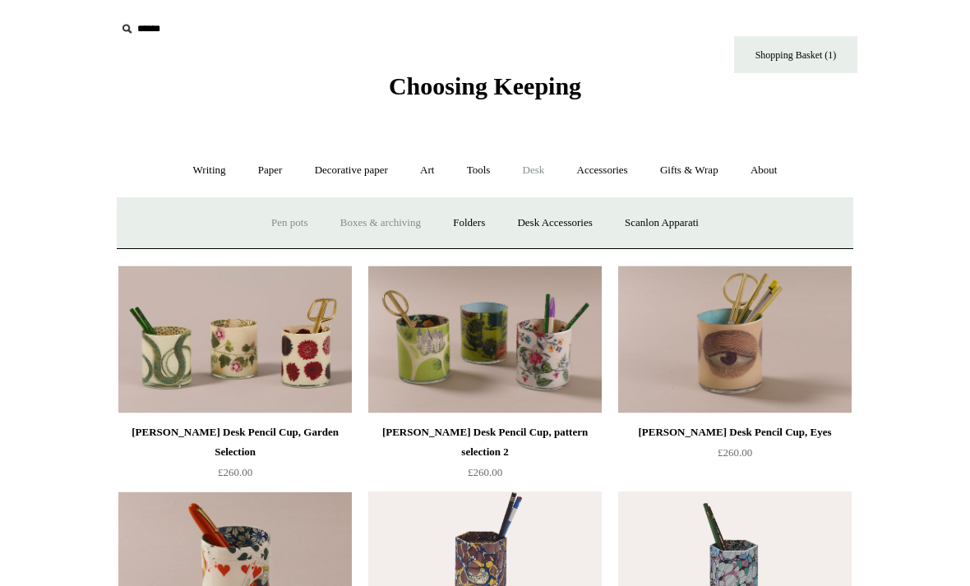
click at [405, 228] on link "Boxes & archiving" at bounding box center [381, 223] width 110 height 44
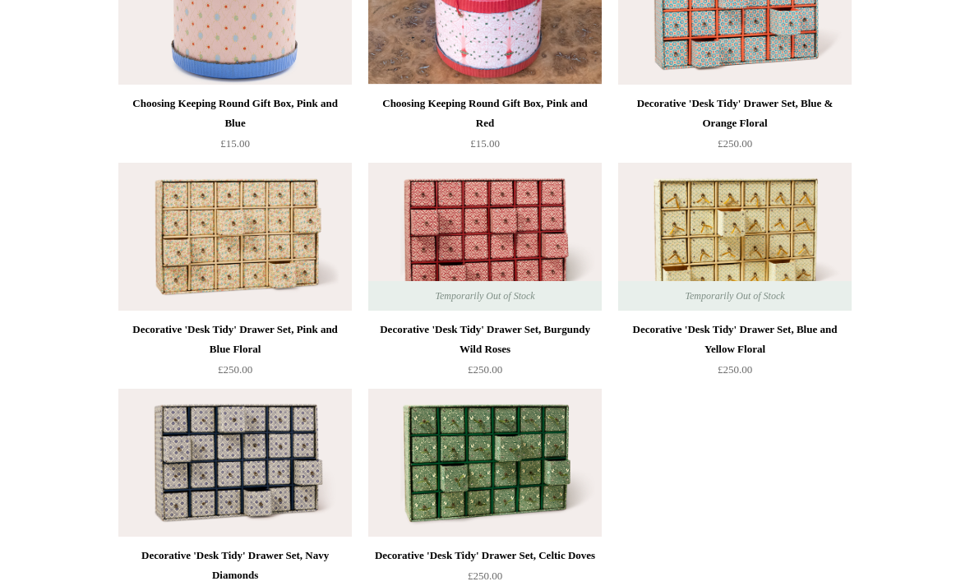
scroll to position [2132, 0]
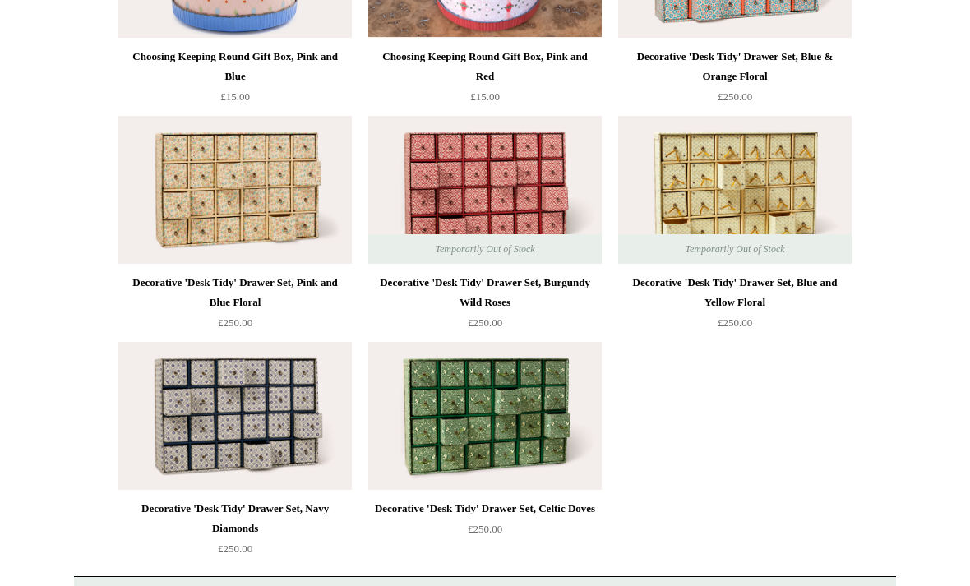
click at [516, 431] on img at bounding box center [484, 416] width 233 height 148
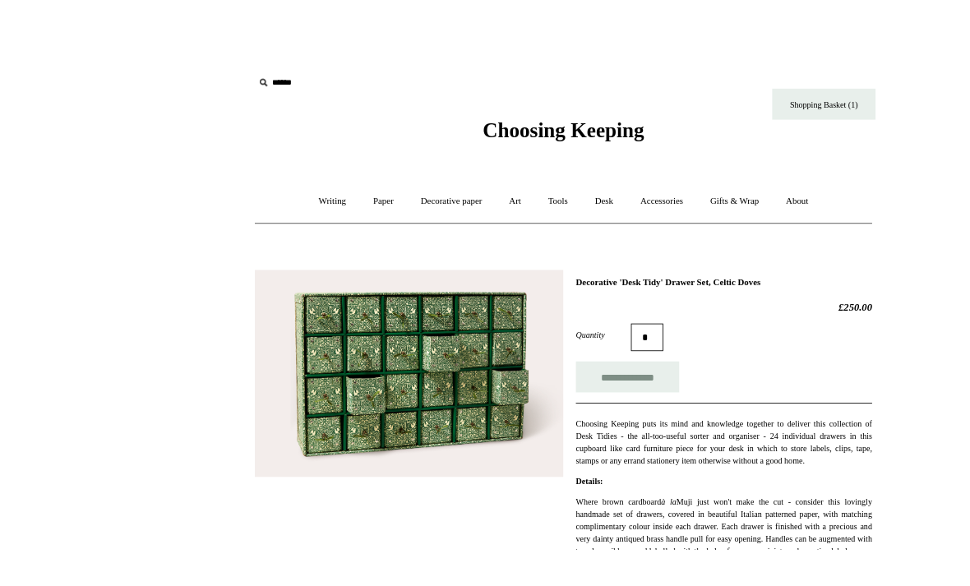
scroll to position [62, 0]
